Goal: Information Seeking & Learning: Compare options

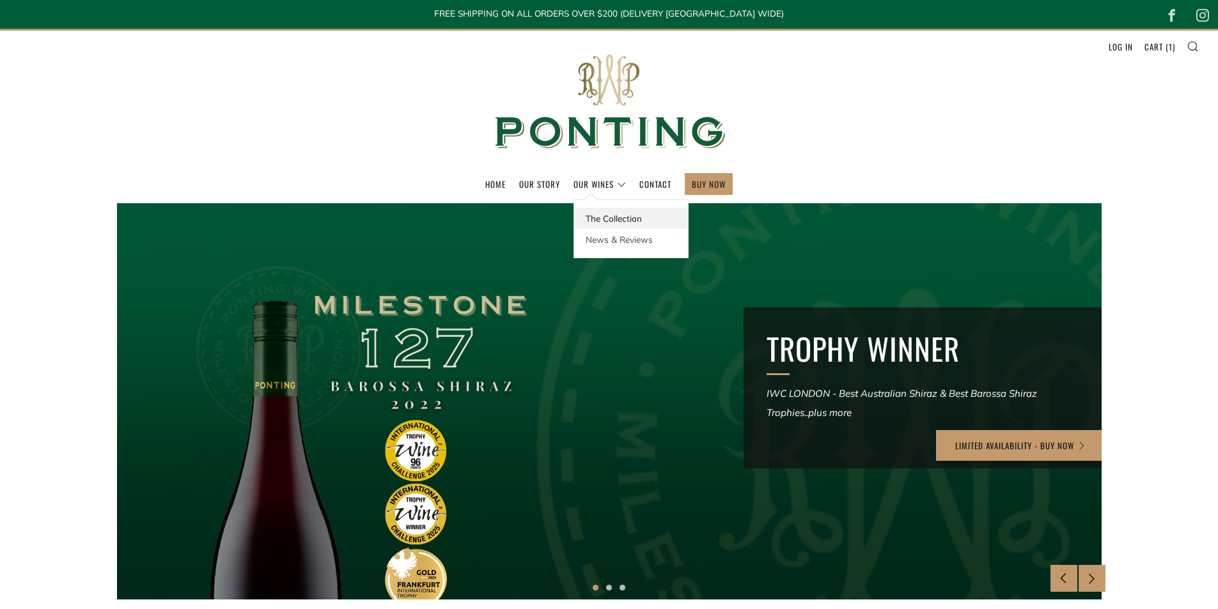
click at [604, 219] on link "The Collection" at bounding box center [631, 218] width 114 height 21
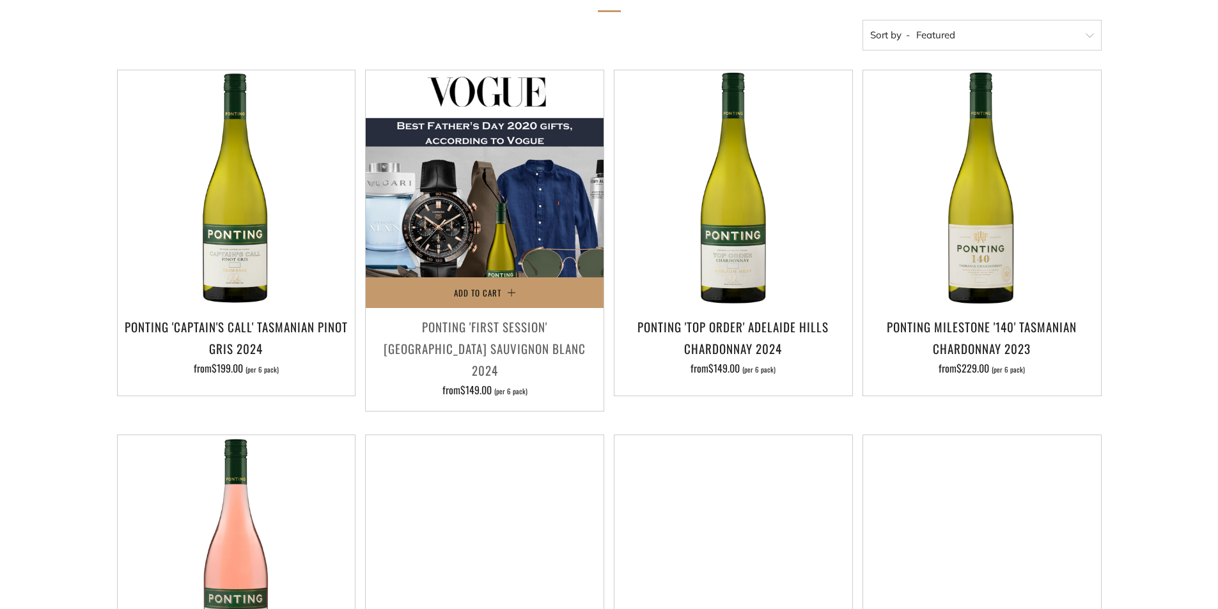
scroll to position [256, 0]
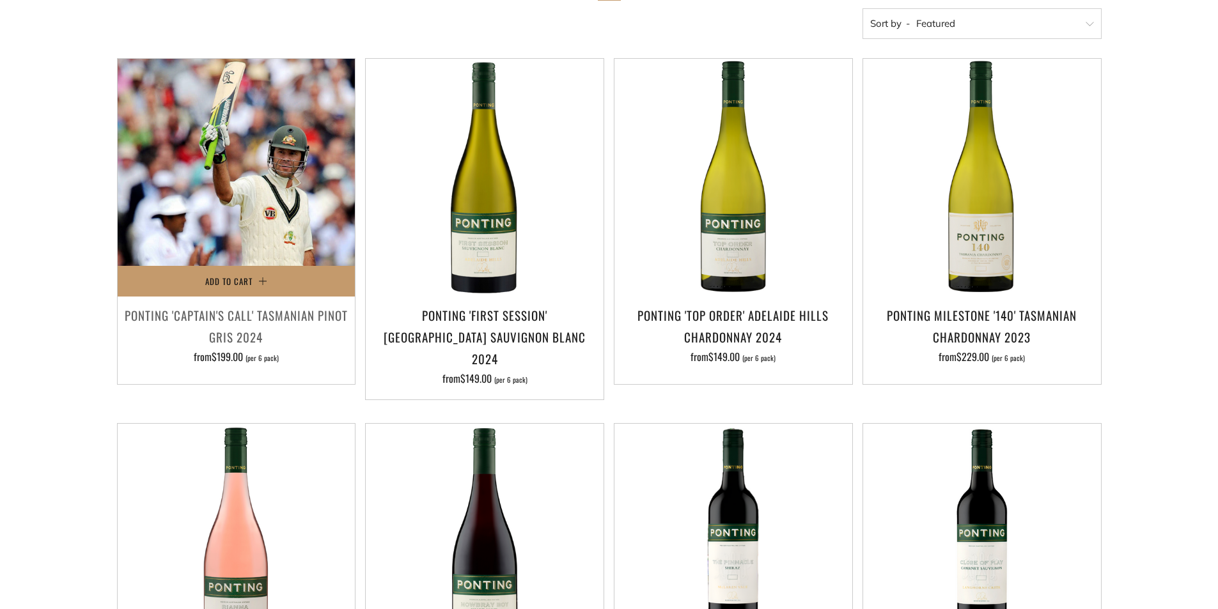
click at [262, 127] on img at bounding box center [237, 178] width 238 height 238
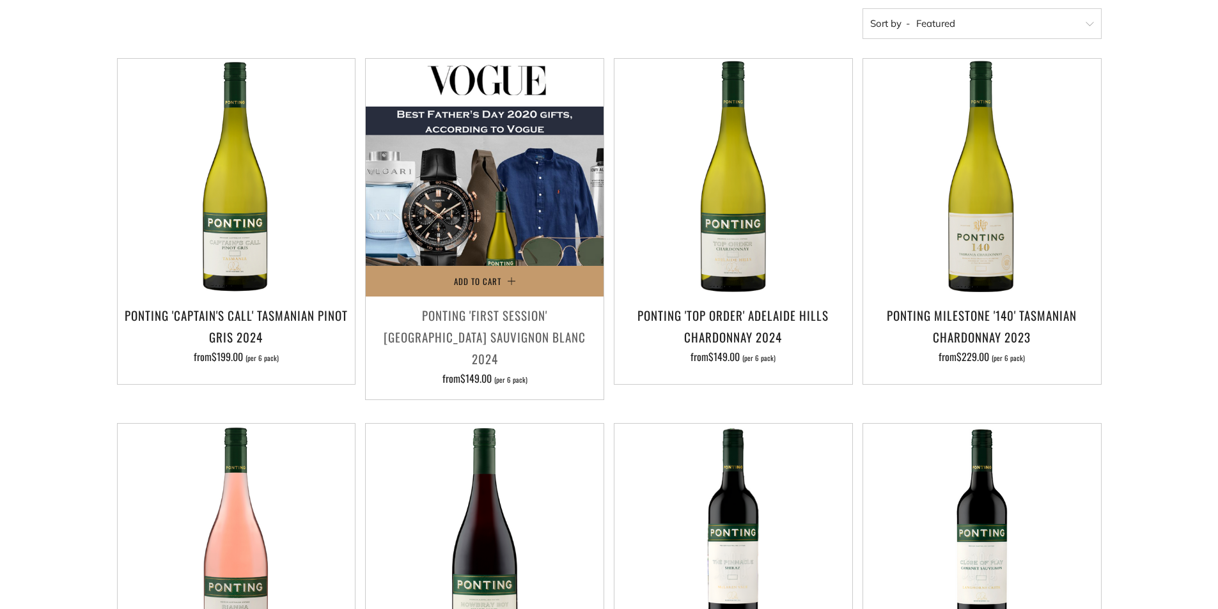
click at [500, 193] on img at bounding box center [485, 178] width 238 height 238
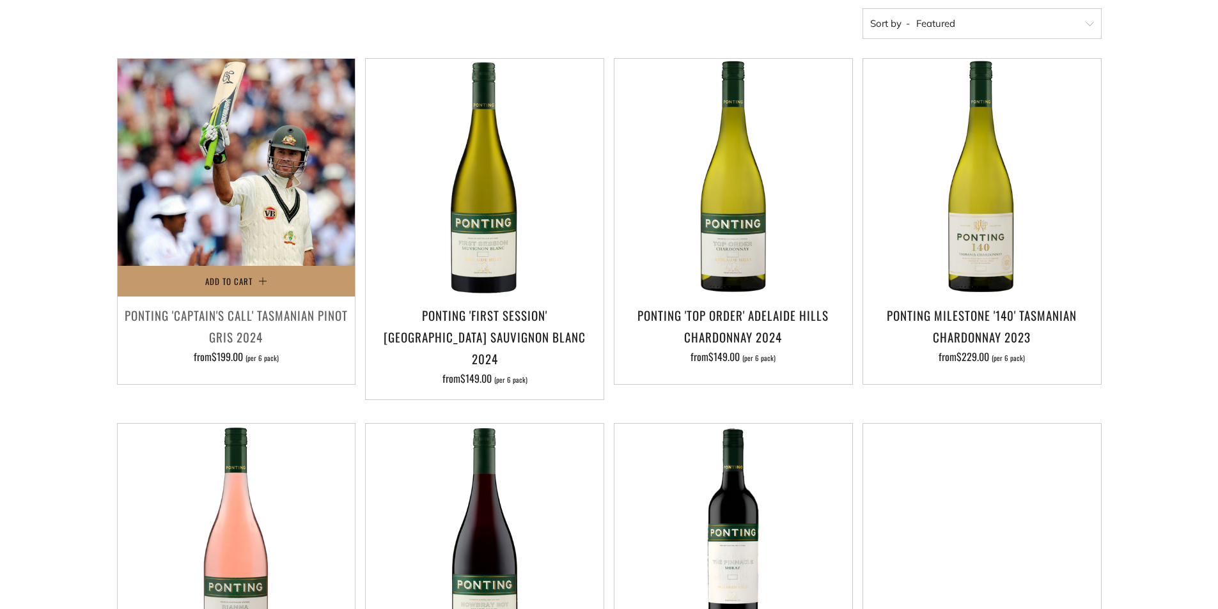
click at [298, 173] on img at bounding box center [237, 178] width 238 height 238
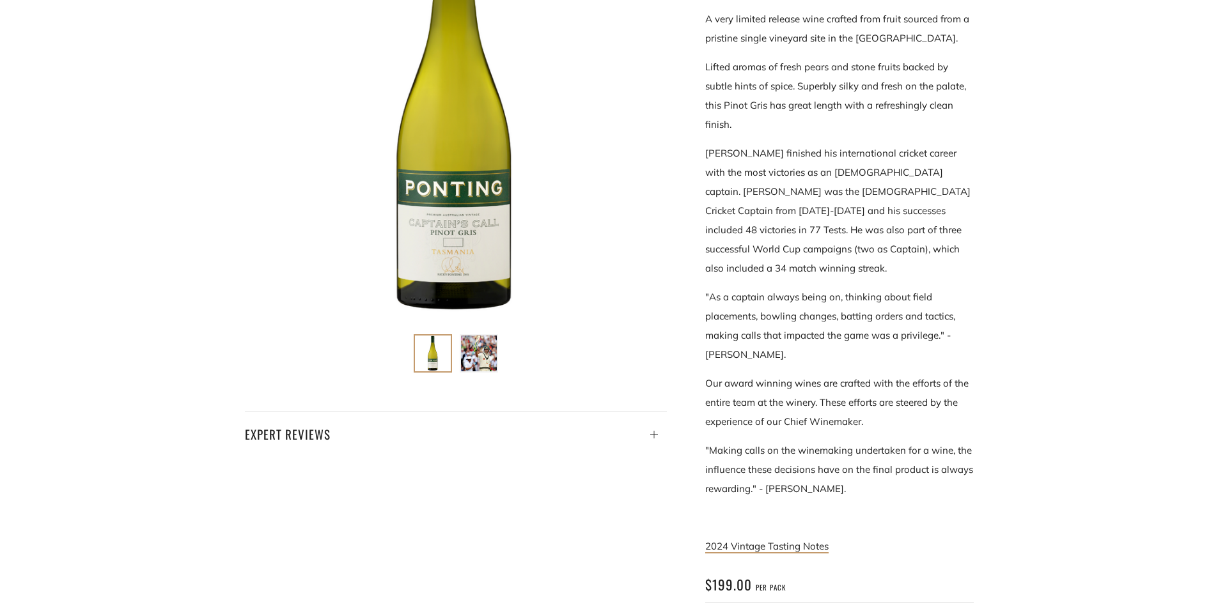
scroll to position [128, 0]
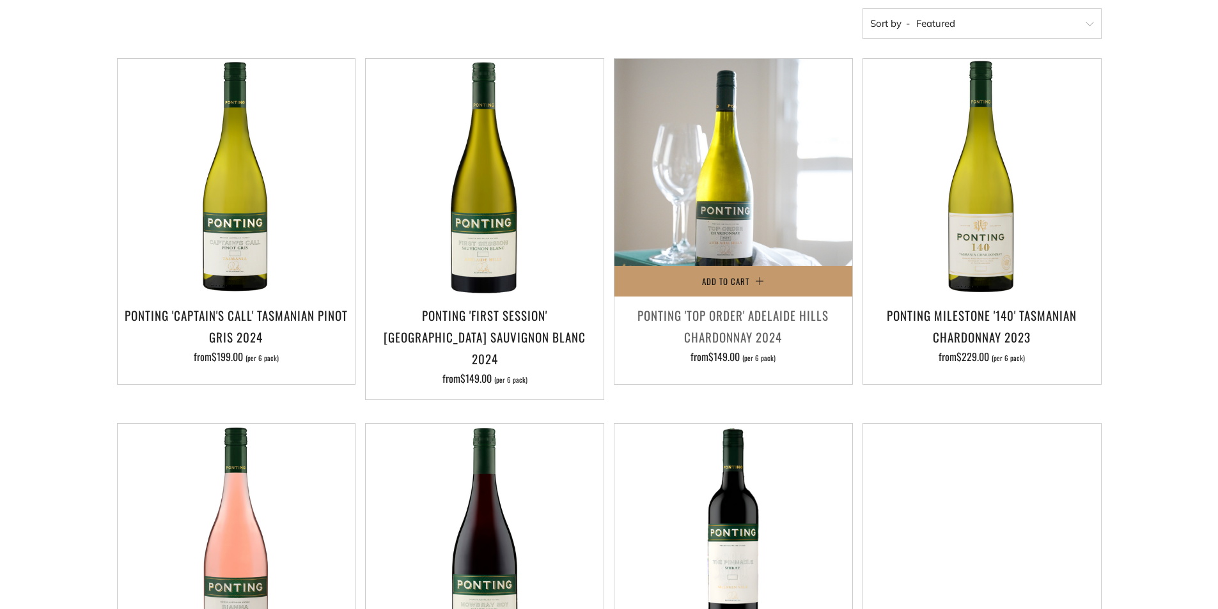
click at [760, 140] on img at bounding box center [733, 178] width 238 height 238
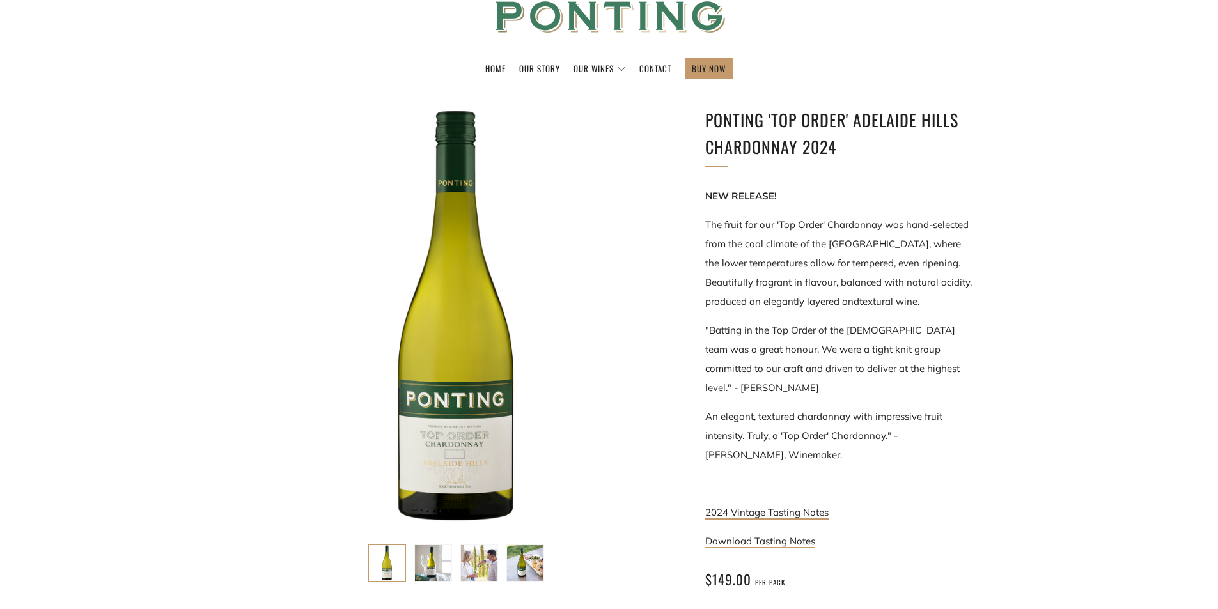
scroll to position [128, 0]
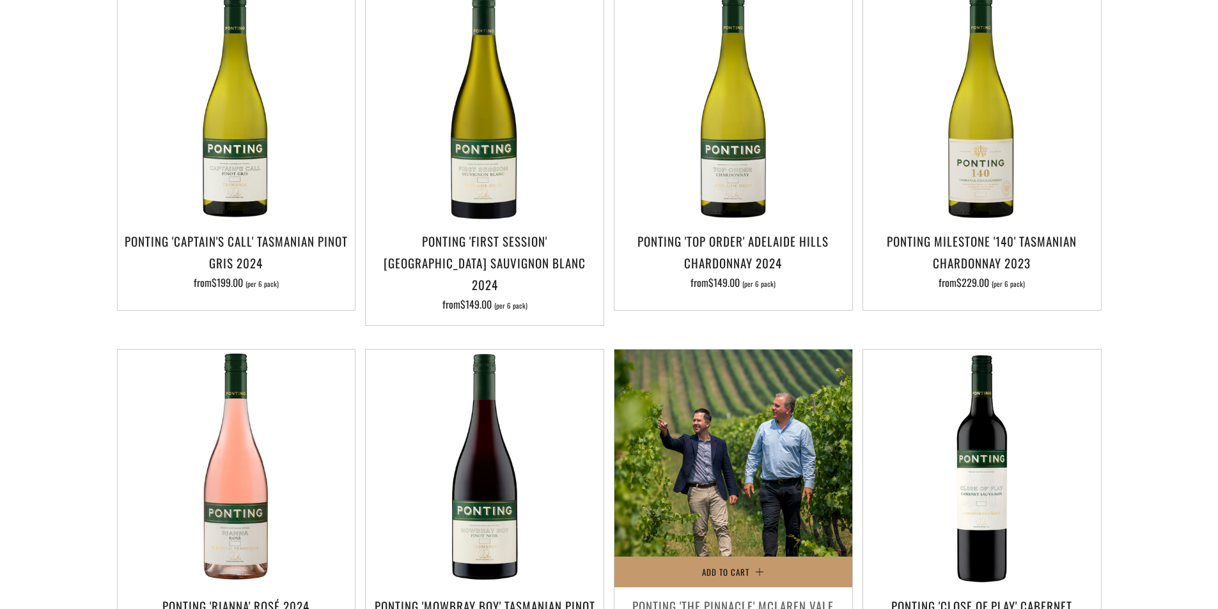
scroll to position [320, 0]
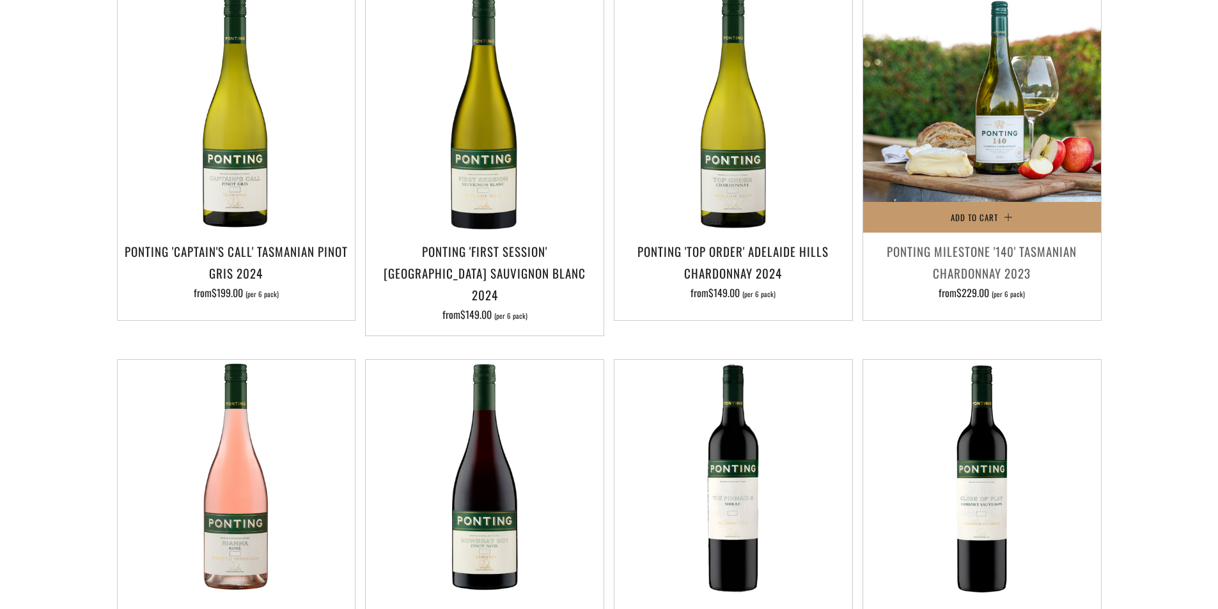
click at [934, 129] on img at bounding box center [982, 114] width 238 height 238
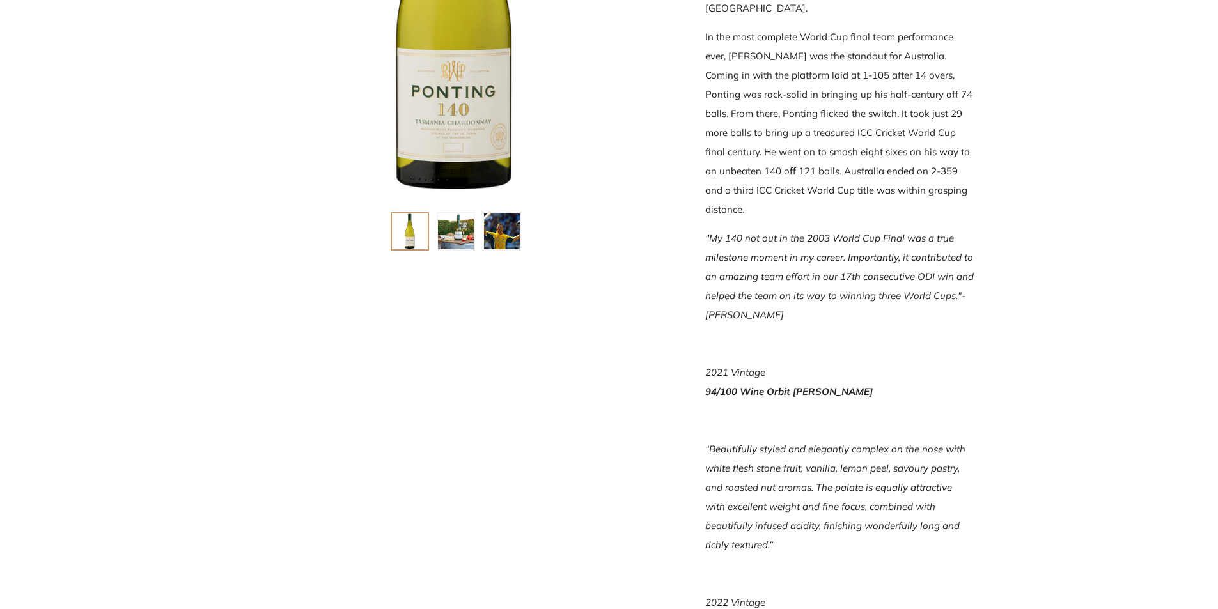
scroll to position [256, 0]
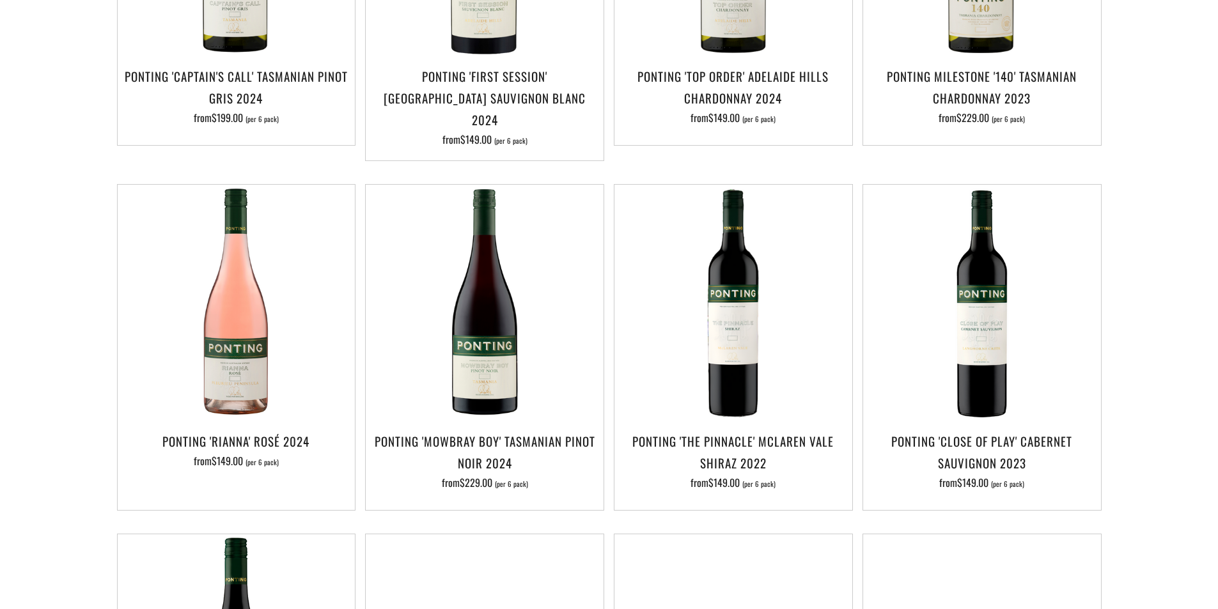
scroll to position [512, 0]
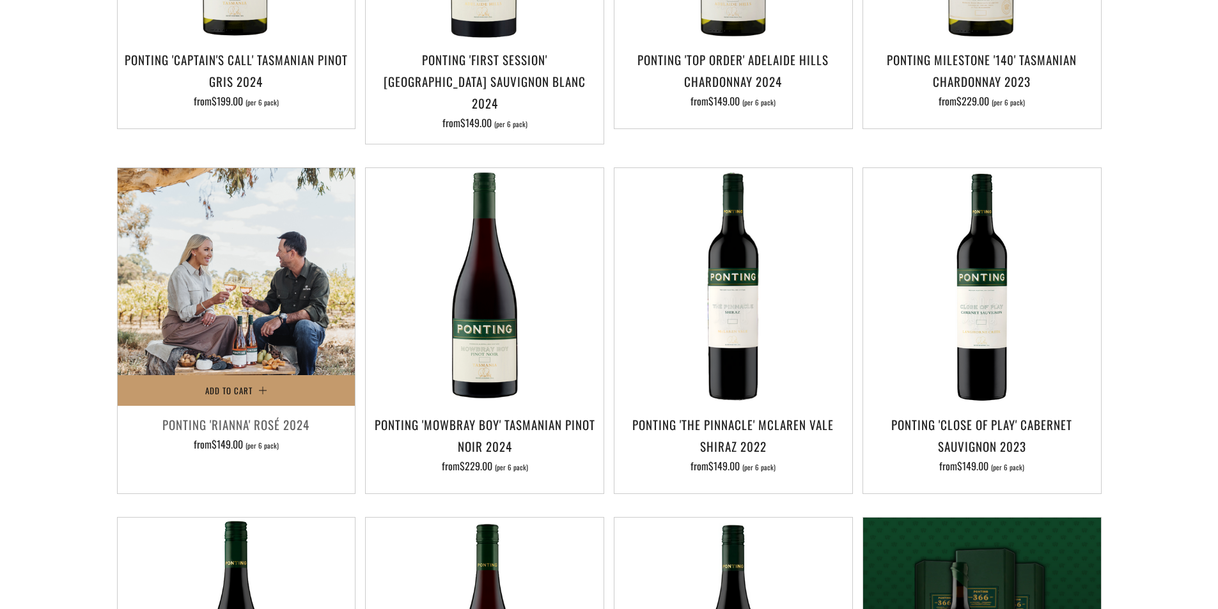
click at [209, 263] on img at bounding box center [237, 287] width 238 height 238
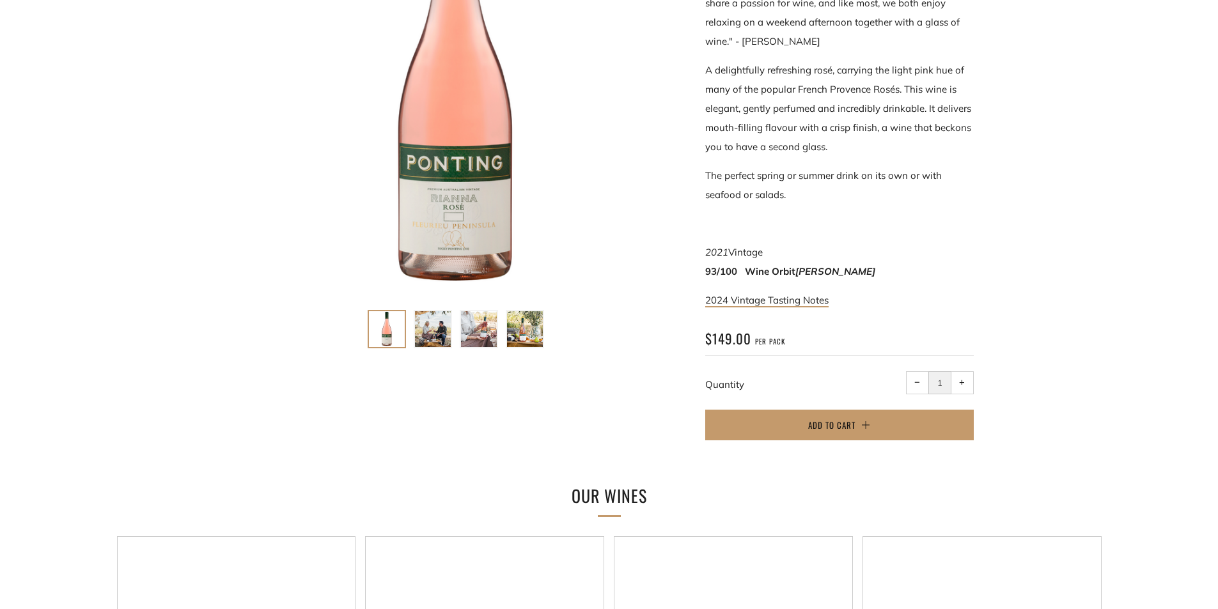
scroll to position [384, 0]
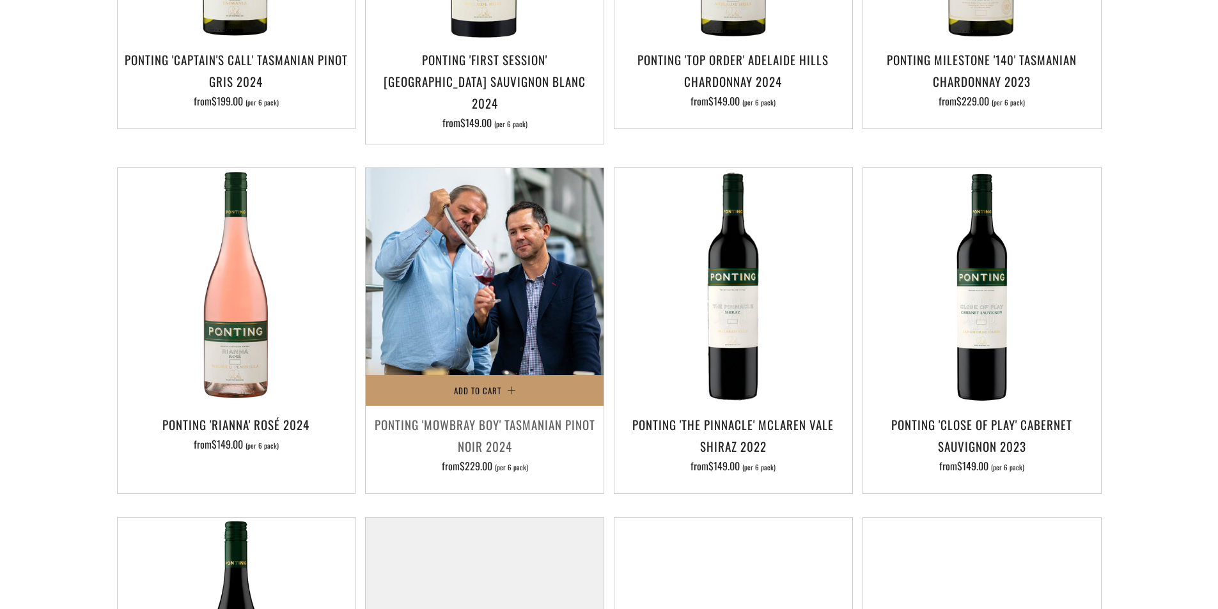
click at [441, 301] on img at bounding box center [485, 287] width 238 height 238
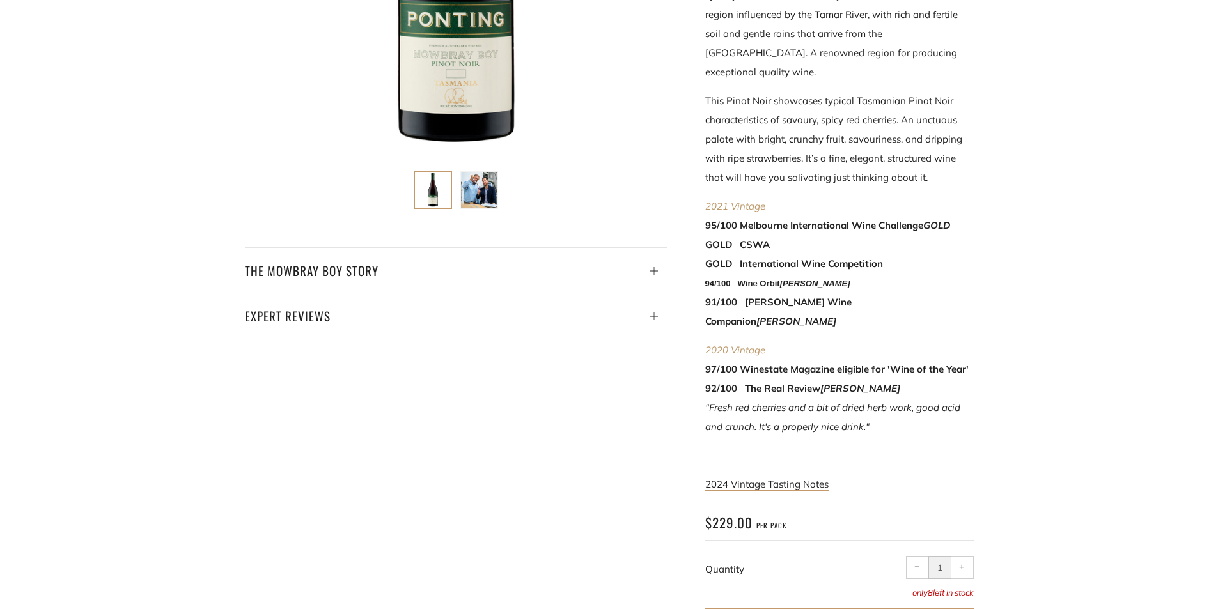
scroll to position [512, 0]
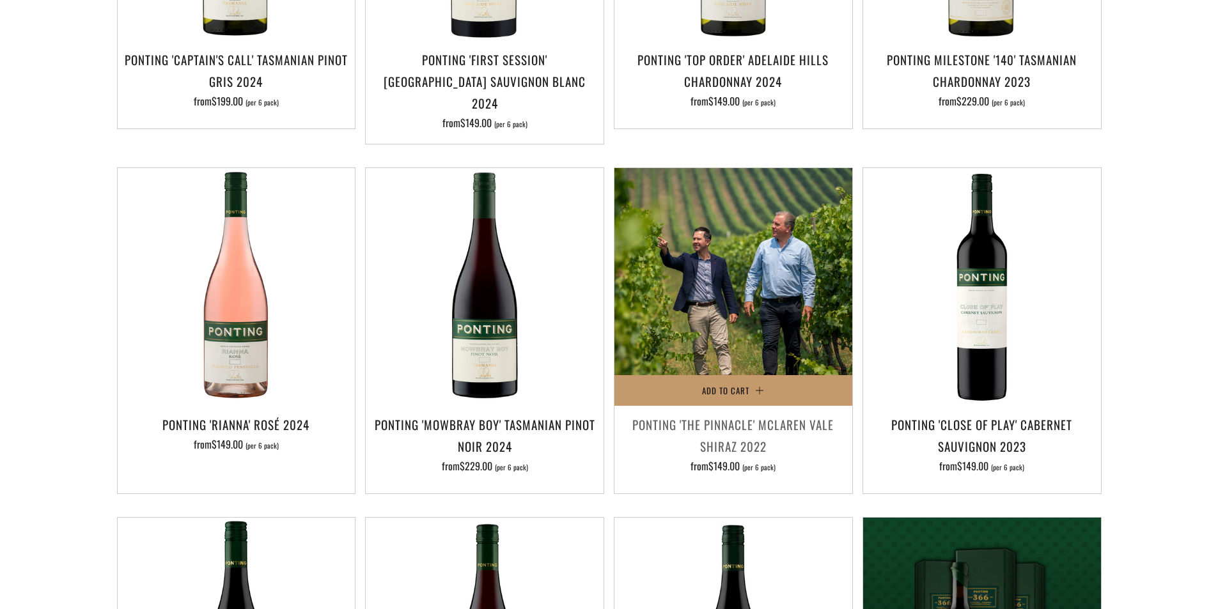
click at [685, 256] on img at bounding box center [733, 287] width 238 height 238
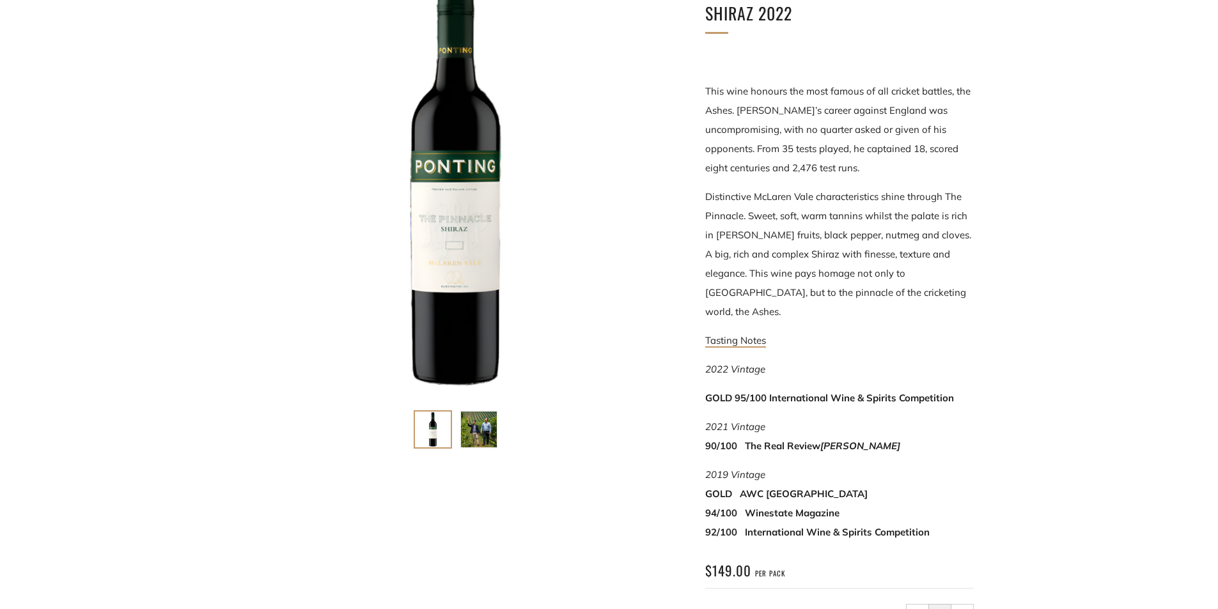
scroll to position [128, 0]
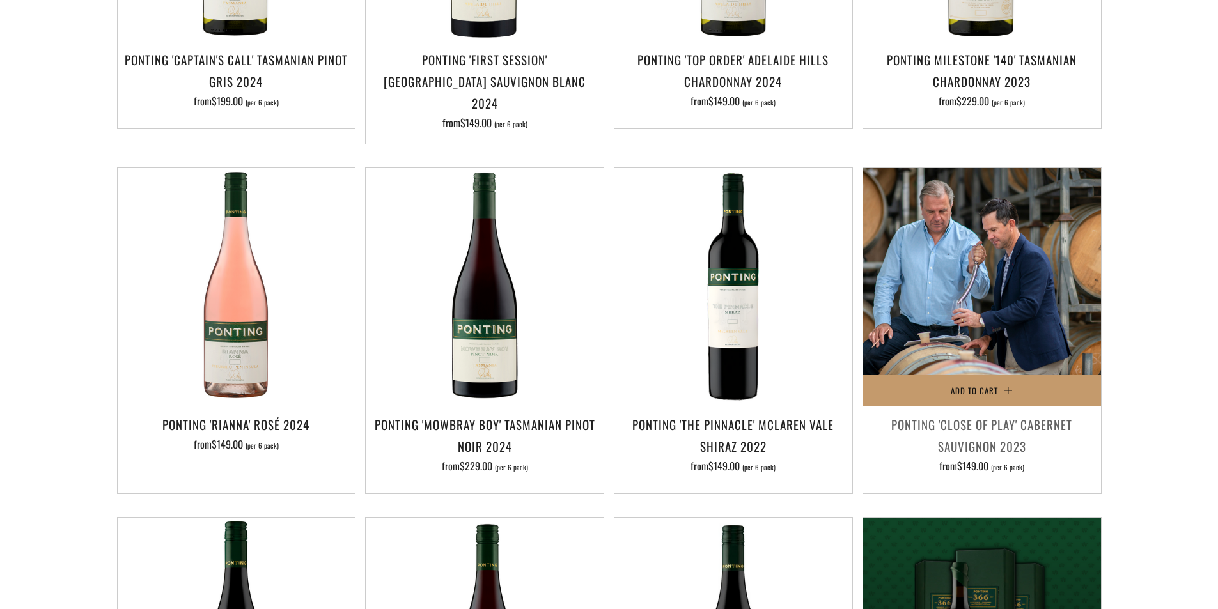
click at [999, 298] on img at bounding box center [982, 287] width 238 height 238
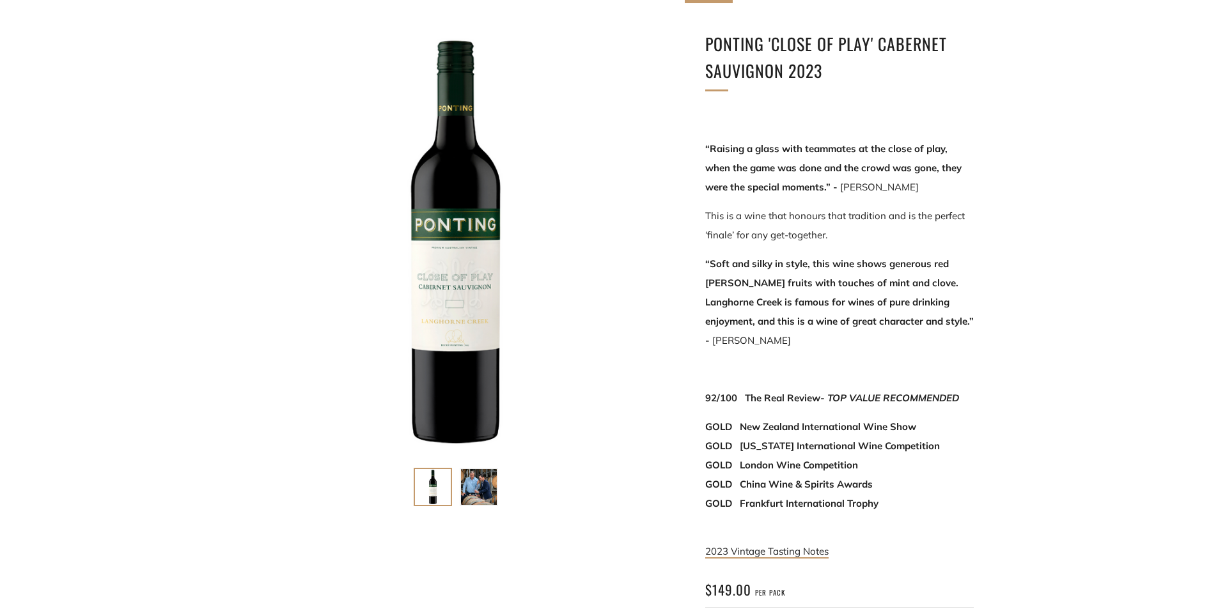
scroll to position [256, 0]
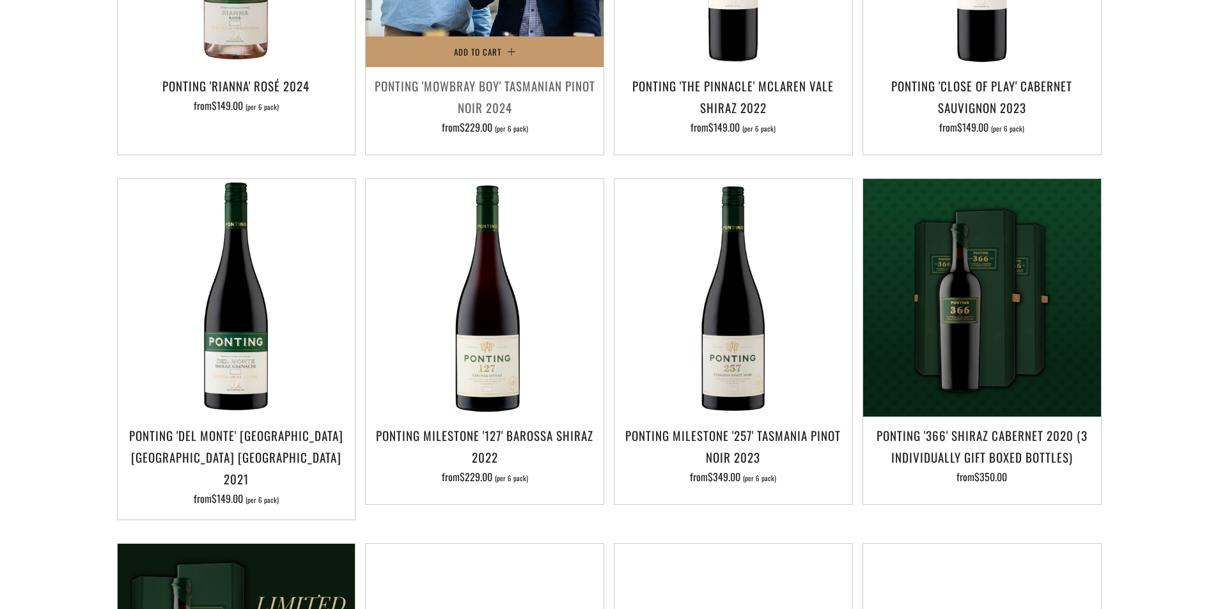
scroll to position [895, 0]
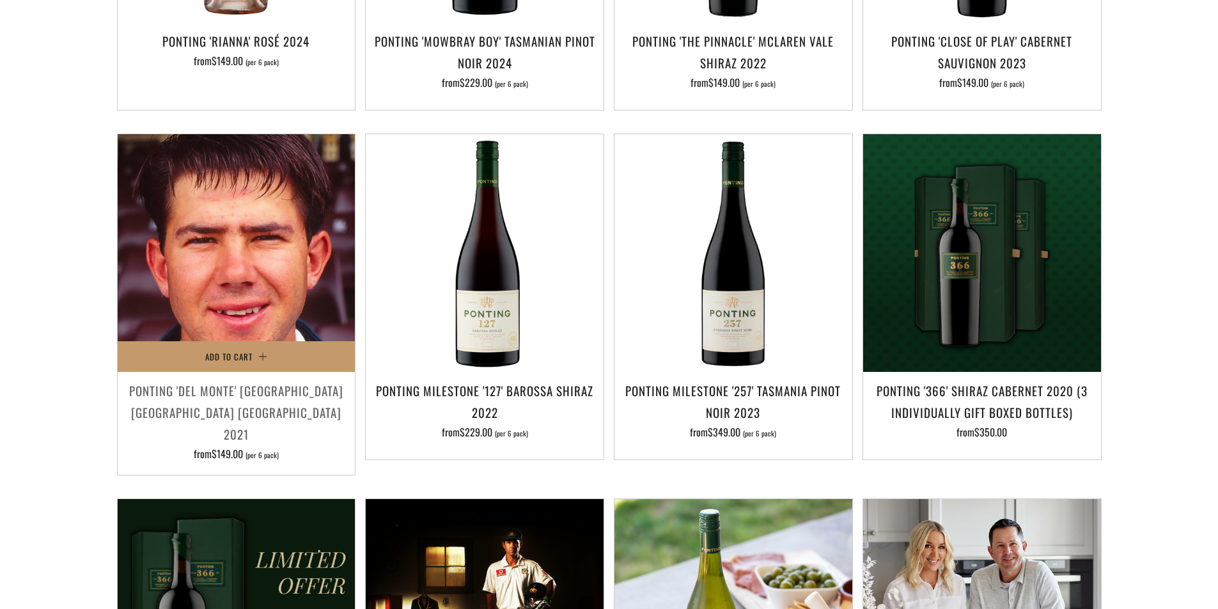
click at [247, 253] on img at bounding box center [237, 253] width 238 height 238
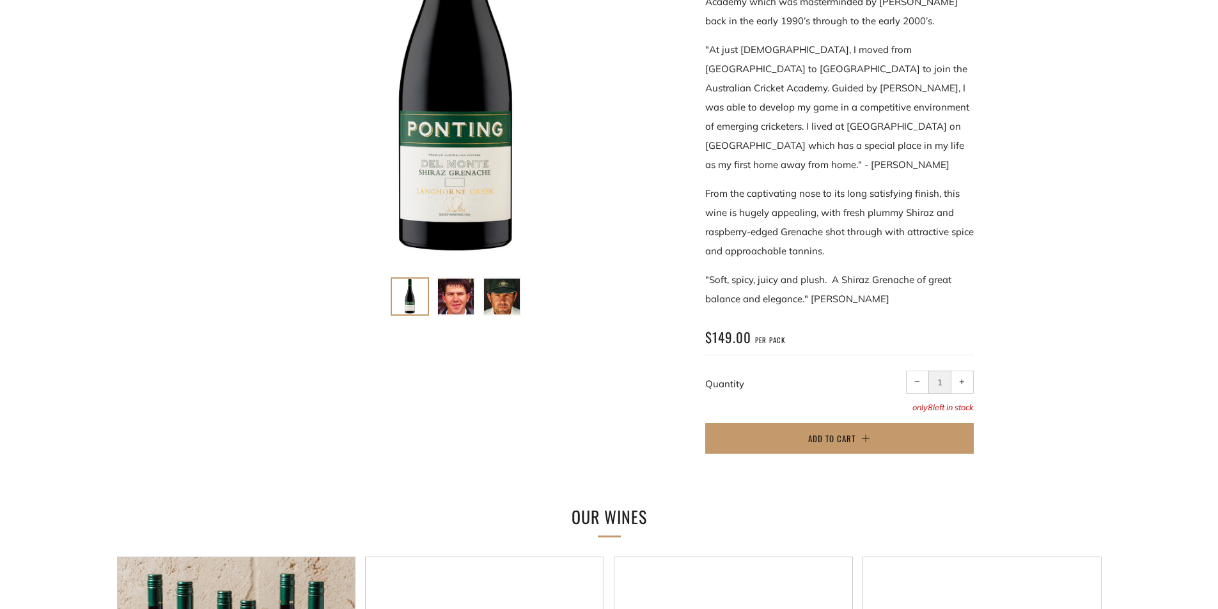
scroll to position [384, 0]
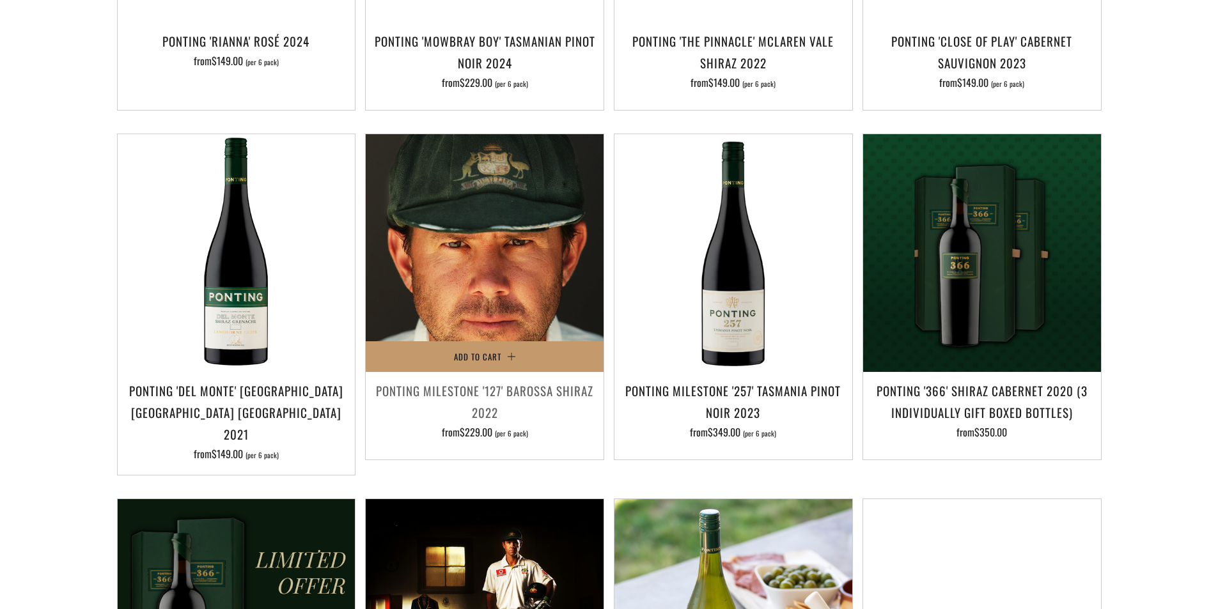
click at [492, 273] on img at bounding box center [485, 253] width 238 height 238
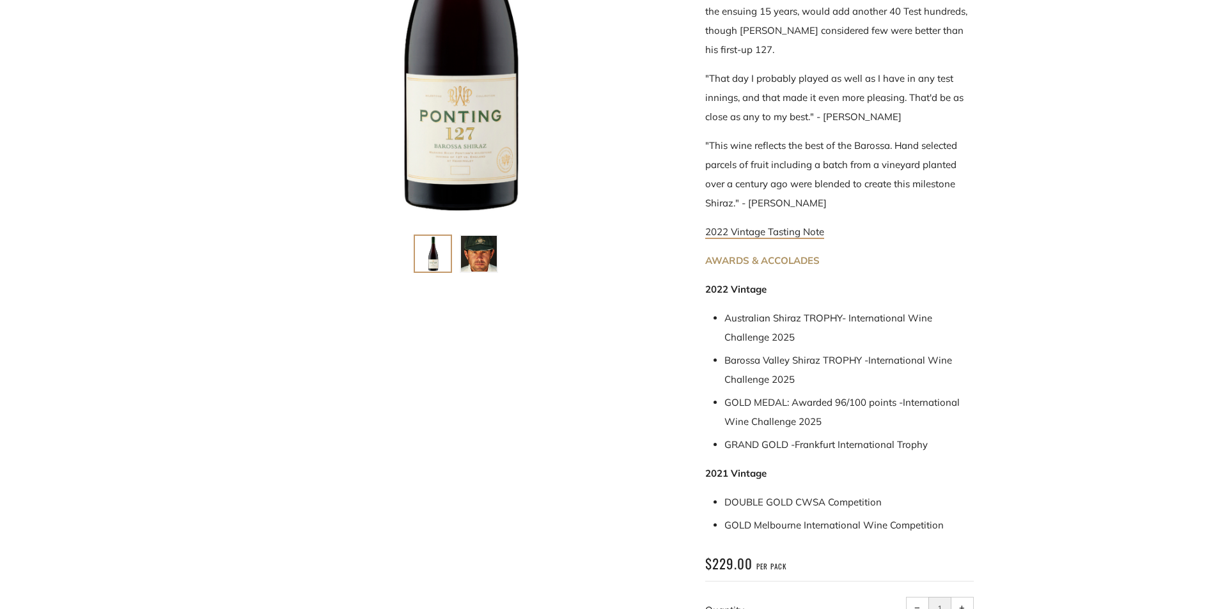
scroll to position [448, 0]
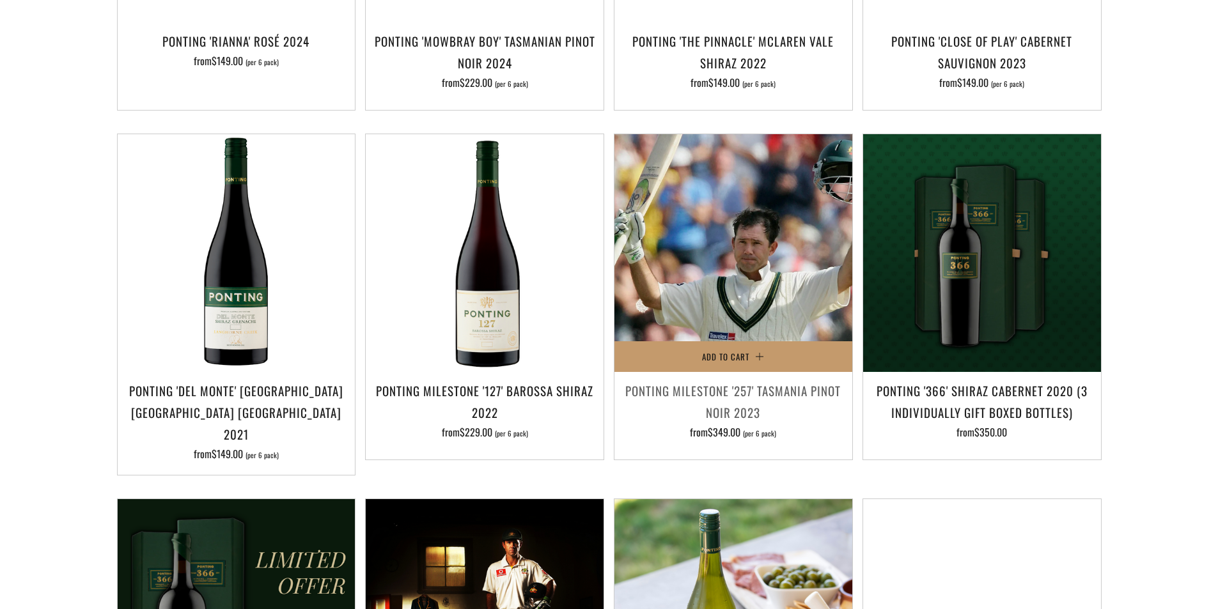
click at [758, 215] on img at bounding box center [733, 253] width 238 height 238
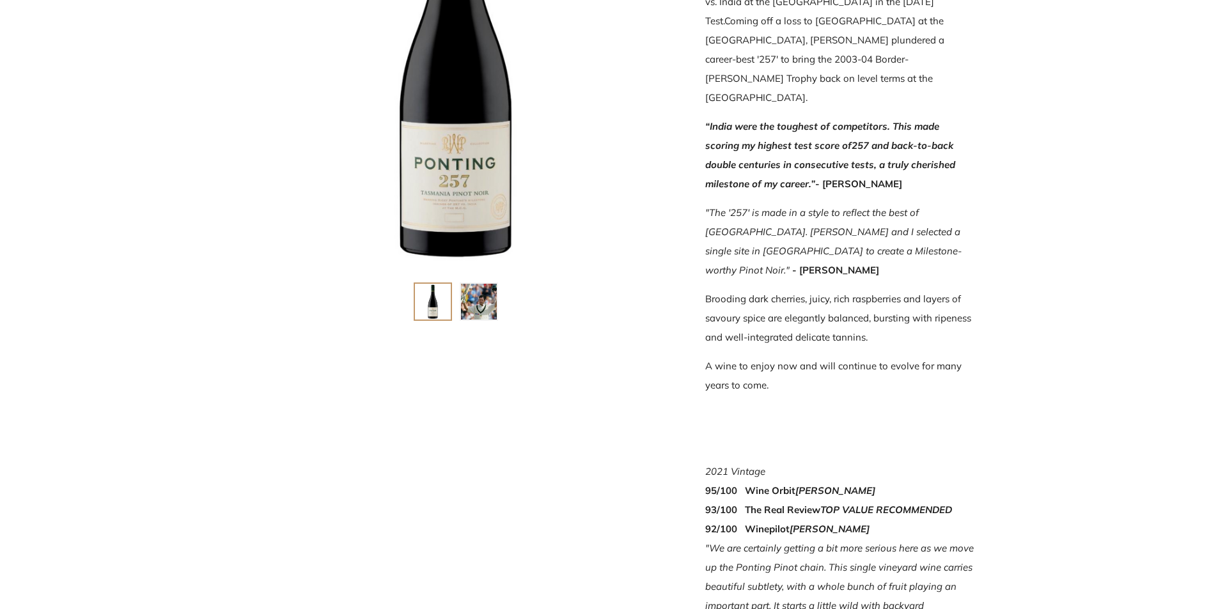
scroll to position [256, 0]
